Goal: Task Accomplishment & Management: Manage account settings

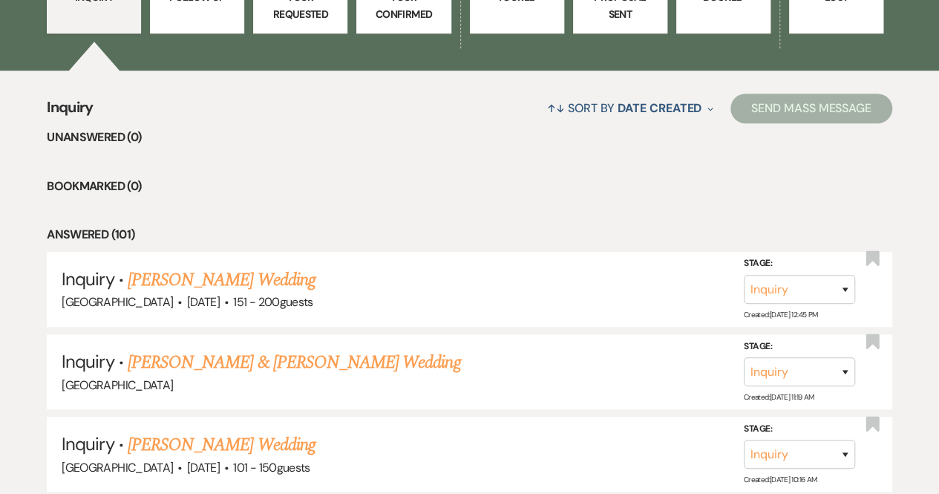
scroll to position [520, 0]
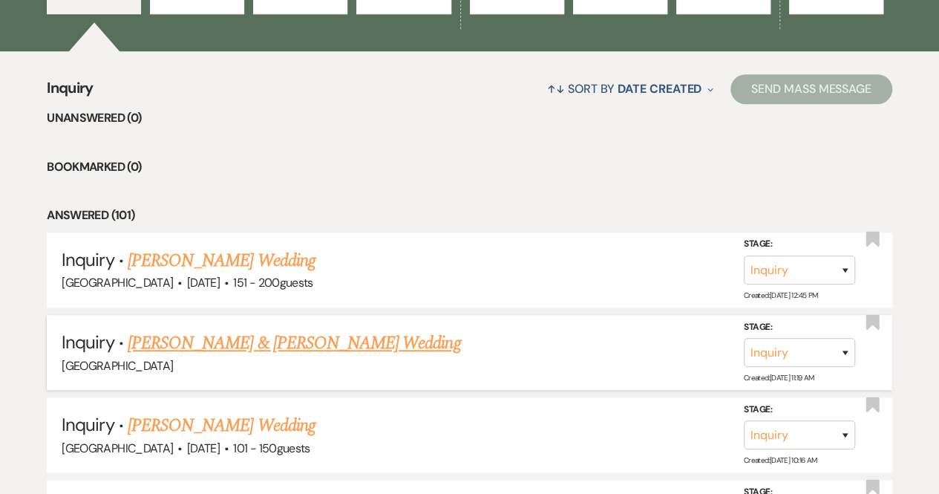
click at [325, 332] on link "[PERSON_NAME] & [PERSON_NAME] Wedding" at bounding box center [294, 343] width 333 height 27
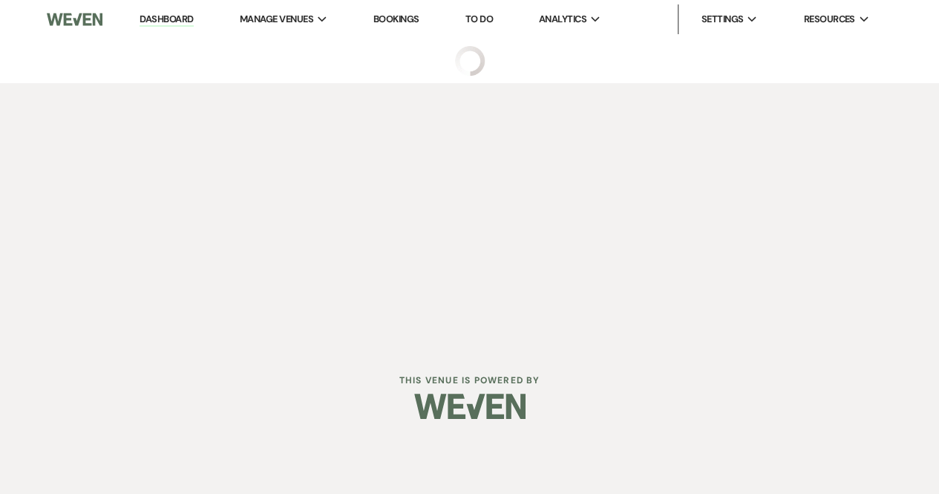
select select "5"
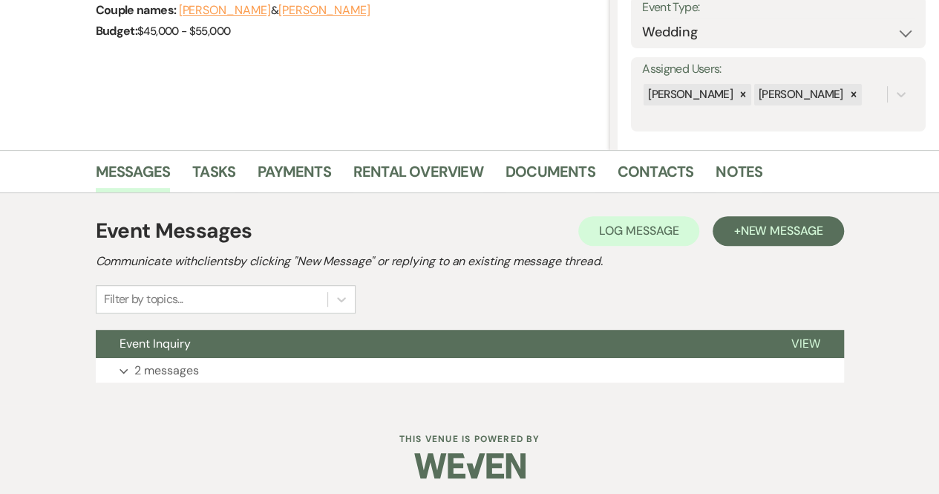
scroll to position [229, 0]
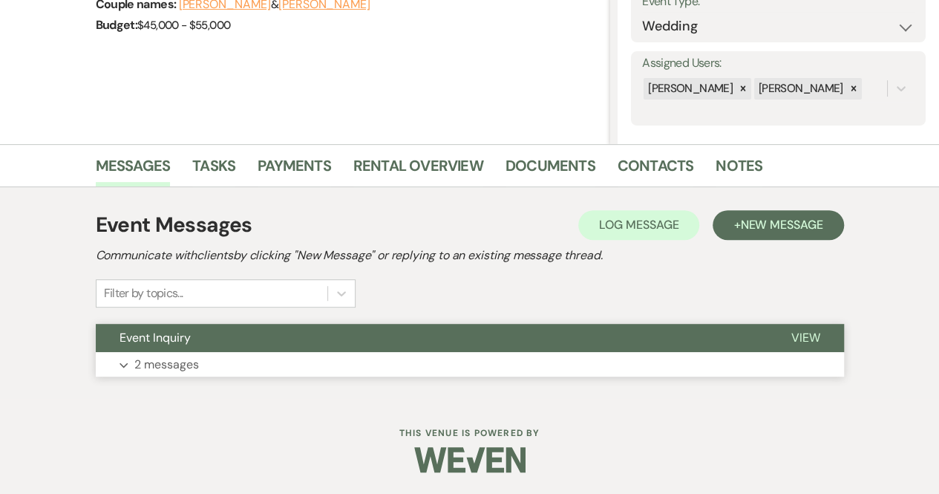
click at [796, 344] on span "View" at bounding box center [805, 338] width 29 height 16
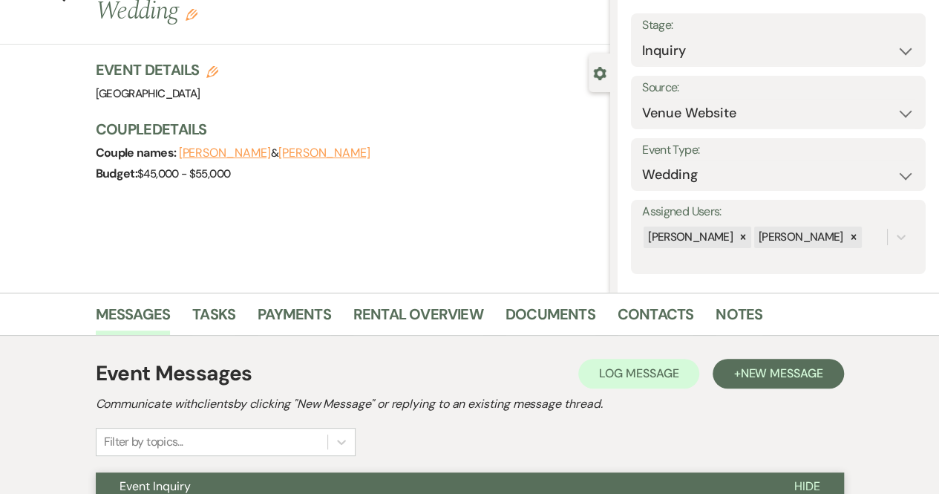
scroll to position [0, 0]
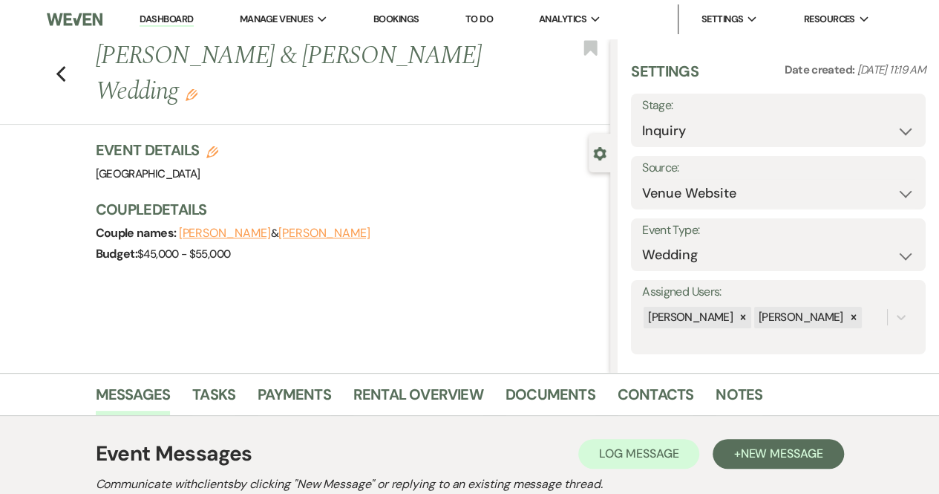
click at [183, 23] on link "Dashboard" at bounding box center [166, 20] width 53 height 14
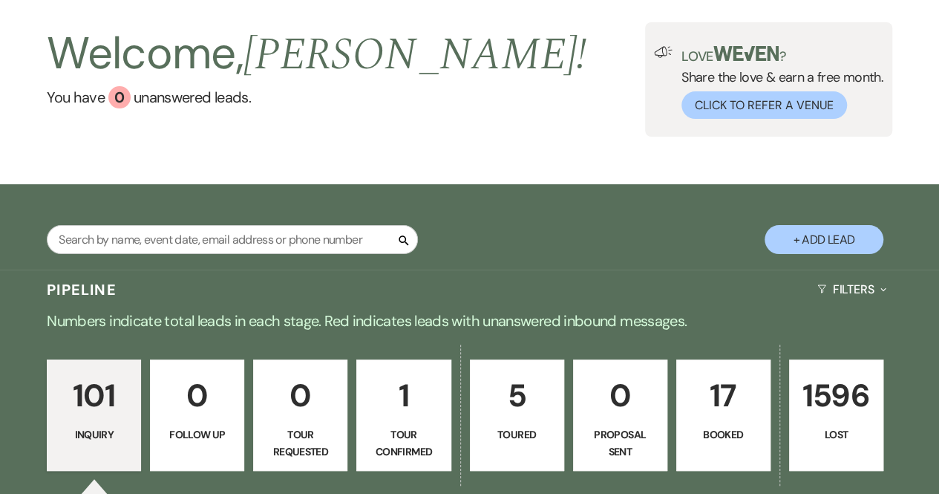
scroll to position [297, 0]
